Goal: Task Accomplishment & Management: Use online tool/utility

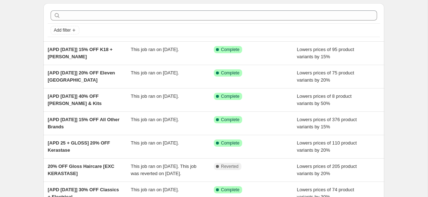
scroll to position [24, 0]
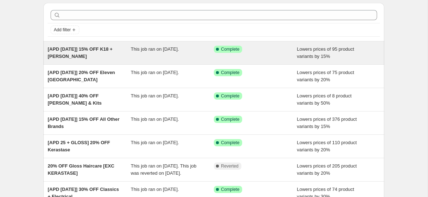
click at [271, 52] on div "Success Complete Complete" at bounding box center [250, 49] width 72 height 7
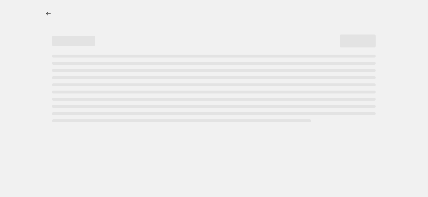
select select "percentage"
select select "vendor"
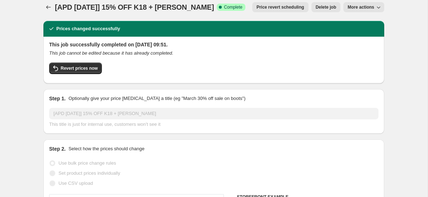
scroll to position [8, 0]
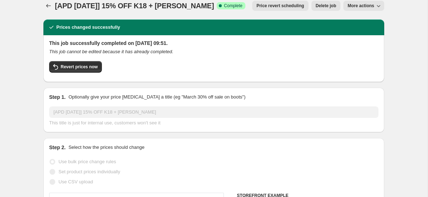
click at [270, 8] on span "Price revert scheduling" at bounding box center [280, 6] width 48 height 6
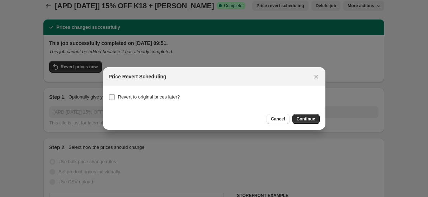
click at [131, 98] on span "Revert to original prices later?" at bounding box center [149, 96] width 62 height 5
click at [115, 98] on input "Revert to original prices later?" at bounding box center [112, 97] width 6 height 6
checkbox input "true"
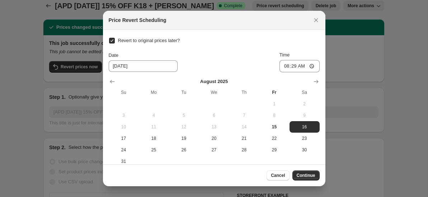
checkbox input "true"
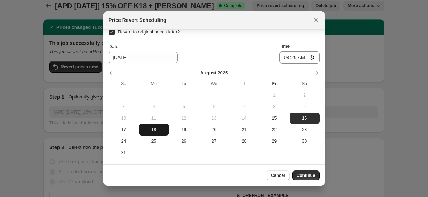
click at [150, 127] on span "18" at bounding box center [154, 130] width 24 height 6
type input "[DATE]"
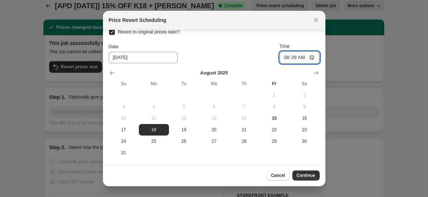
click at [287, 58] on input "08:29" at bounding box center [299, 57] width 40 height 12
type input "00:00"
click at [216, 42] on div "Revert to original prices later? Date [DATE] Time 00:00 [DATE] Su Mo Tu We Th F…" at bounding box center [214, 92] width 211 height 131
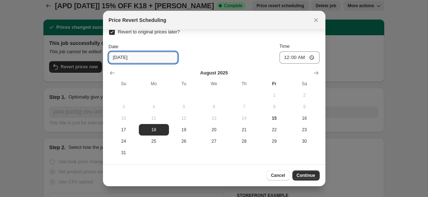
click at [128, 59] on input "[DATE]" at bounding box center [143, 57] width 69 height 11
click at [190, 48] on div "Date [DATE] Time 00:00" at bounding box center [214, 53] width 211 height 21
